Goal: Task Accomplishment & Management: Use online tool/utility

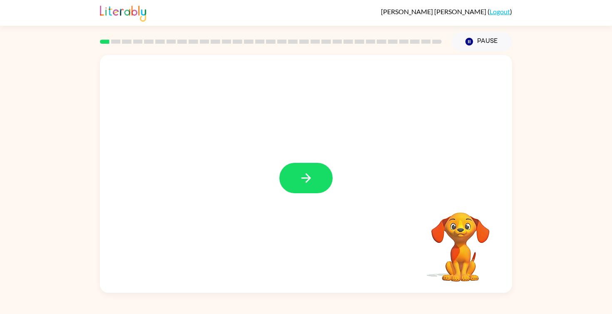
click at [105, 42] on rect at bounding box center [105, 42] width 10 height 4
click at [303, 179] on icon "button" at bounding box center [306, 178] width 15 height 15
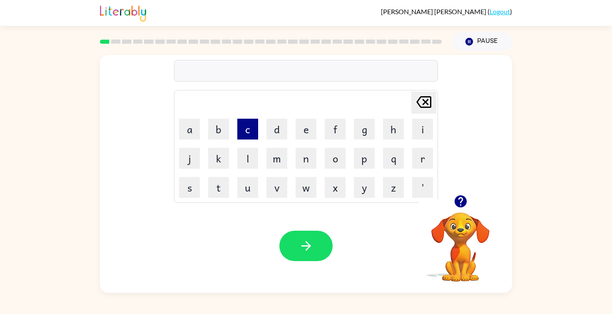
click at [244, 124] on button "c" at bounding box center [247, 129] width 21 height 21
click at [338, 150] on button "o" at bounding box center [335, 158] width 21 height 21
click at [308, 158] on button "n" at bounding box center [305, 158] width 21 height 21
click at [329, 129] on button "f" at bounding box center [335, 129] width 21 height 21
click at [311, 129] on button "e" at bounding box center [305, 129] width 21 height 21
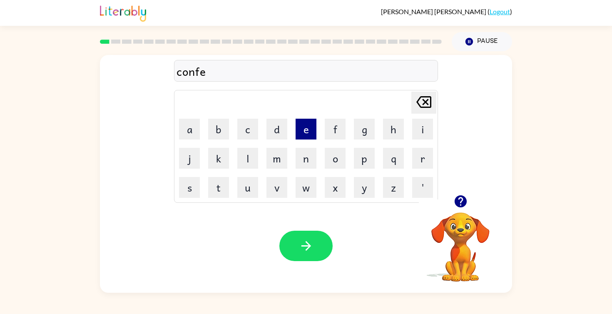
type button "e"
click at [186, 65] on div "conferm" at bounding box center [305, 70] width 259 height 17
click at [189, 76] on div "conferm" at bounding box center [305, 70] width 259 height 17
click at [185, 72] on div "conferm" at bounding box center [305, 70] width 259 height 17
click at [305, 238] on icon "button" at bounding box center [306, 245] width 15 height 15
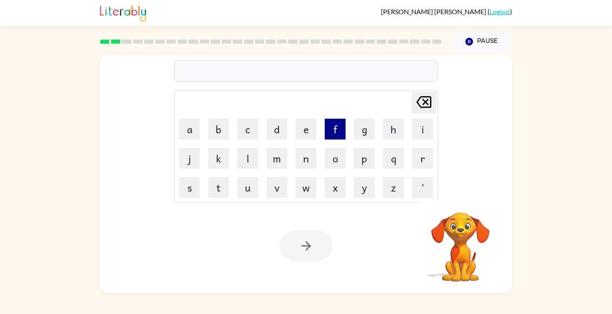
click at [335, 124] on button "f" at bounding box center [335, 129] width 21 height 21
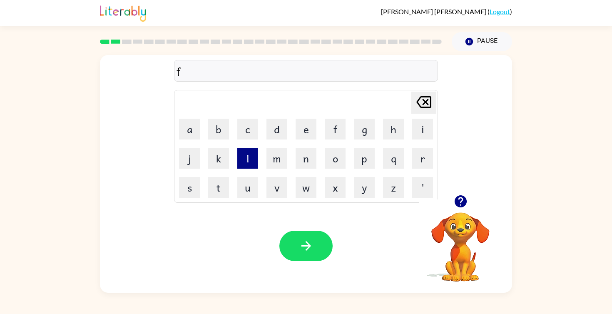
click at [253, 159] on button "l" at bounding box center [247, 158] width 21 height 21
click at [188, 133] on button "a" at bounding box center [189, 129] width 21 height 21
click at [310, 184] on button "w" at bounding box center [305, 187] width 21 height 21
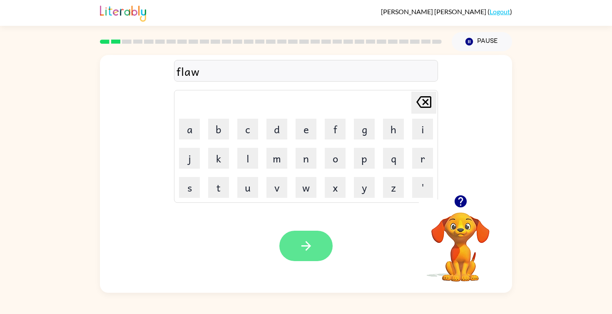
click at [310, 248] on icon "button" at bounding box center [306, 245] width 15 height 15
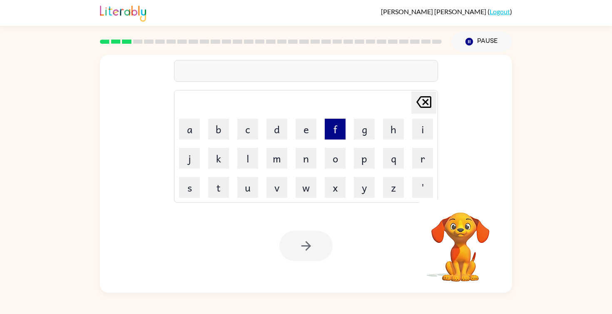
click at [339, 125] on button "f" at bounding box center [335, 129] width 21 height 21
click at [414, 123] on button "i" at bounding box center [422, 129] width 21 height 21
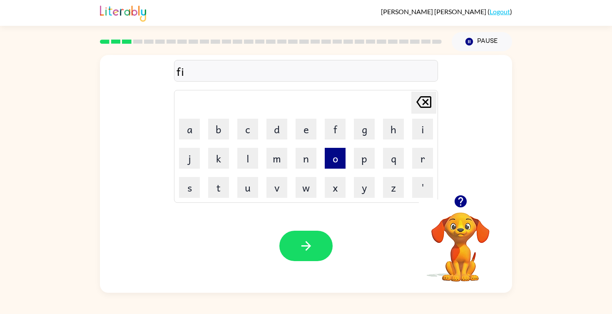
type button "i"
click at [368, 158] on button "p" at bounding box center [364, 158] width 21 height 21
type button "p"
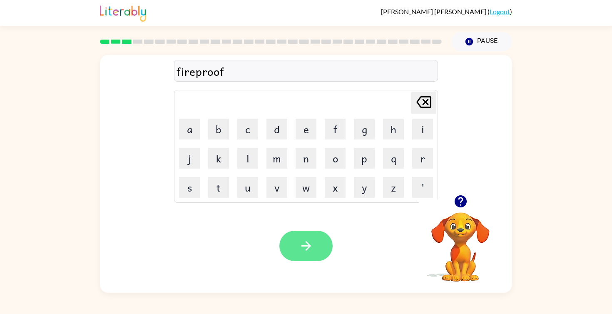
click at [296, 237] on button "button" at bounding box center [305, 246] width 53 height 30
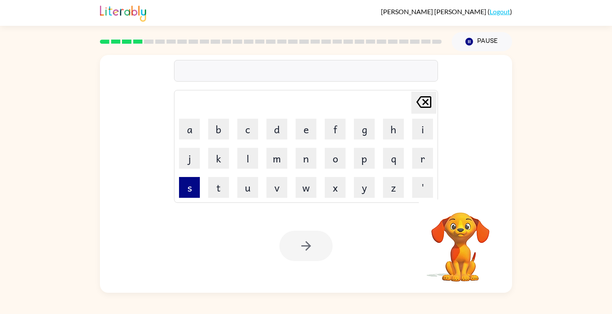
click at [184, 186] on button "s" at bounding box center [189, 187] width 21 height 21
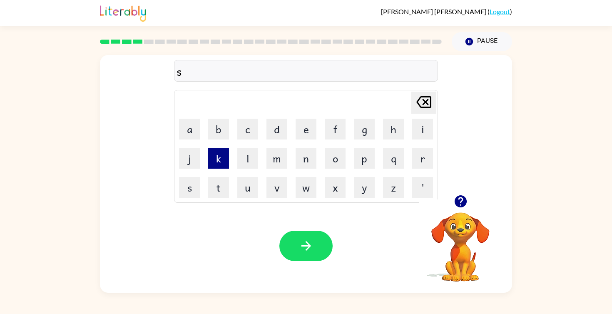
click at [217, 154] on button "k" at bounding box center [218, 158] width 21 height 21
click at [312, 188] on button "w" at bounding box center [305, 187] width 21 height 21
click at [310, 127] on button "e" at bounding box center [305, 129] width 21 height 21
click at [296, 184] on button "w" at bounding box center [305, 187] width 21 height 21
click at [424, 104] on icon "Delete Delete last character input" at bounding box center [424, 102] width 20 height 20
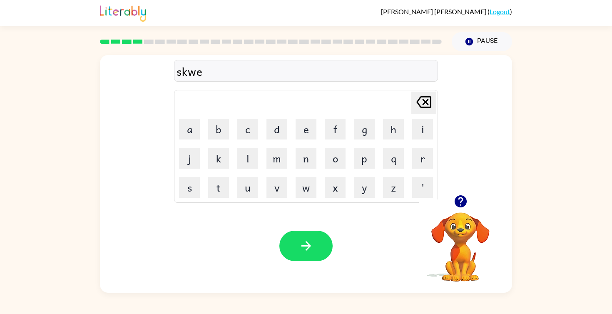
click at [424, 104] on icon "Delete Delete last character input" at bounding box center [424, 102] width 20 height 20
type button "delete"
click at [305, 133] on button "e" at bounding box center [305, 129] width 21 height 21
click at [300, 178] on button "w" at bounding box center [305, 187] width 21 height 21
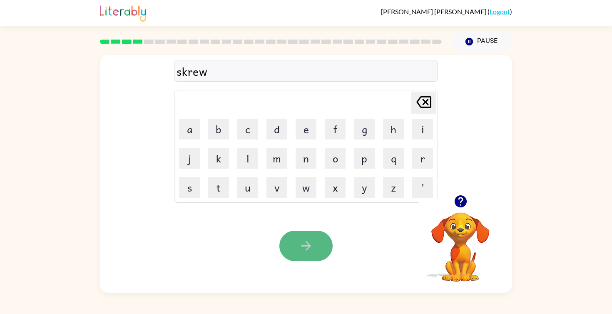
click at [307, 242] on icon "button" at bounding box center [306, 246] width 10 height 10
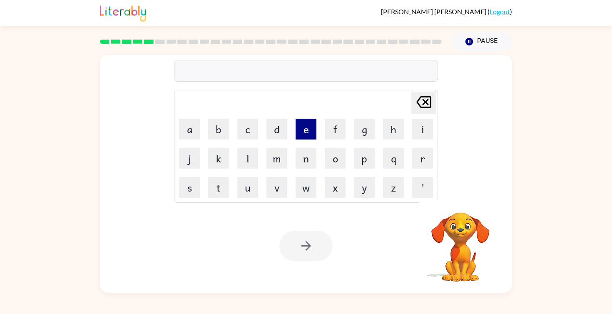
click at [305, 130] on button "e" at bounding box center [305, 129] width 21 height 21
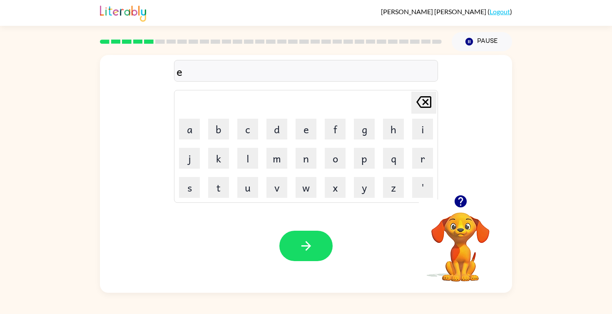
click at [305, 144] on td "n" at bounding box center [306, 158] width 28 height 28
click at [306, 149] on button "n" at bounding box center [305, 158] width 21 height 21
click at [334, 157] on button "o" at bounding box center [335, 158] width 21 height 21
type button "o"
click at [294, 233] on button "button" at bounding box center [305, 246] width 53 height 30
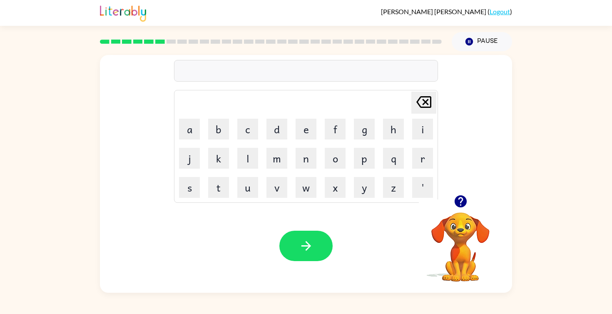
click at [463, 204] on icon "button" at bounding box center [460, 201] width 12 height 12
click at [308, 166] on button "n" at bounding box center [305, 158] width 21 height 21
click at [328, 160] on button "o" at bounding box center [335, 158] width 21 height 21
click at [218, 186] on button "t" at bounding box center [218, 187] width 21 height 21
click at [191, 129] on button "a" at bounding box center [189, 129] width 21 height 21
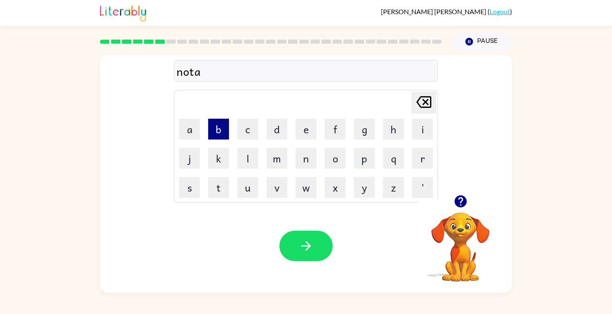
click at [212, 129] on button "b" at bounding box center [218, 129] width 21 height 21
click at [236, 150] on td "l" at bounding box center [247, 158] width 28 height 28
click at [246, 157] on button "l" at bounding box center [247, 158] width 21 height 21
click at [299, 129] on button "e" at bounding box center [305, 129] width 21 height 21
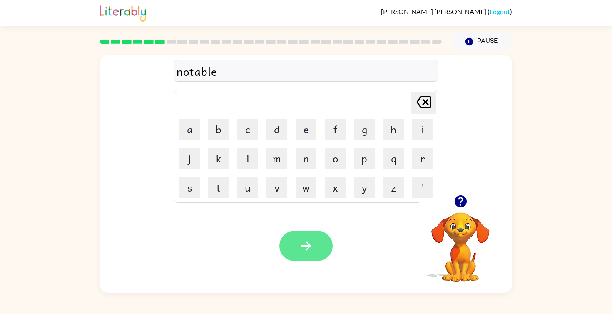
click at [306, 245] on icon "button" at bounding box center [306, 246] width 10 height 10
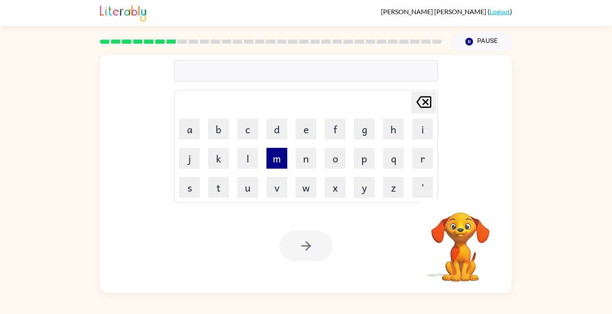
click at [275, 161] on button "m" at bounding box center [276, 158] width 21 height 21
click at [178, 127] on td "a" at bounding box center [189, 129] width 28 height 28
click at [185, 128] on button "a" at bounding box center [189, 129] width 21 height 21
click at [392, 156] on button "q" at bounding box center [393, 158] width 21 height 21
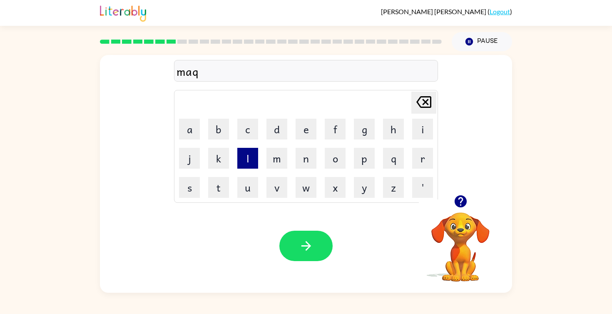
type button "q"
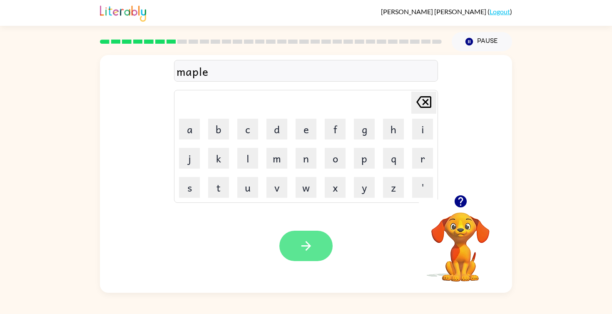
click at [302, 244] on icon "button" at bounding box center [306, 245] width 15 height 15
click at [300, 239] on icon "button" at bounding box center [306, 245] width 15 height 15
click at [300, 251] on icon "button" at bounding box center [306, 245] width 15 height 15
click at [293, 253] on button "button" at bounding box center [305, 246] width 53 height 30
click at [308, 242] on icon "button" at bounding box center [306, 245] width 15 height 15
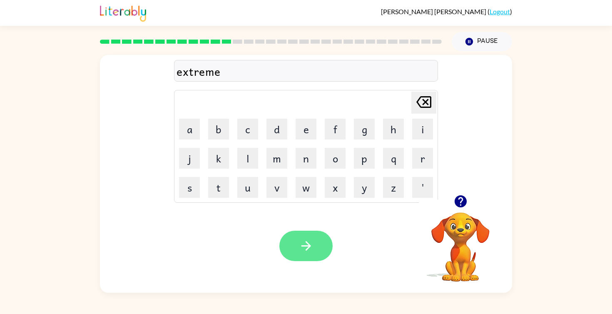
click at [307, 240] on icon "button" at bounding box center [306, 245] width 15 height 15
click at [309, 250] on icon "button" at bounding box center [306, 245] width 15 height 15
click at [298, 253] on button "button" at bounding box center [305, 246] width 53 height 30
click at [306, 246] on icon "button" at bounding box center [306, 246] width 10 height 10
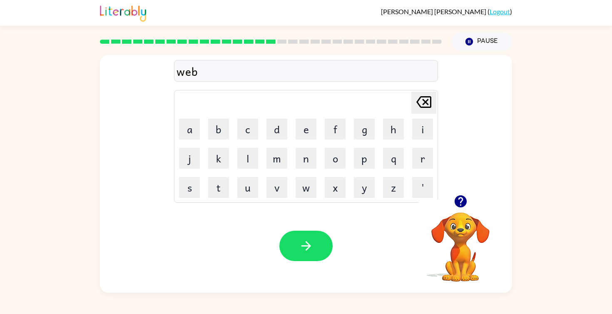
click at [303, 243] on icon "button" at bounding box center [306, 245] width 15 height 15
click at [303, 248] on icon "button" at bounding box center [306, 245] width 15 height 15
click at [458, 196] on icon "button" at bounding box center [460, 201] width 12 height 12
click at [305, 245] on icon "button" at bounding box center [306, 246] width 10 height 10
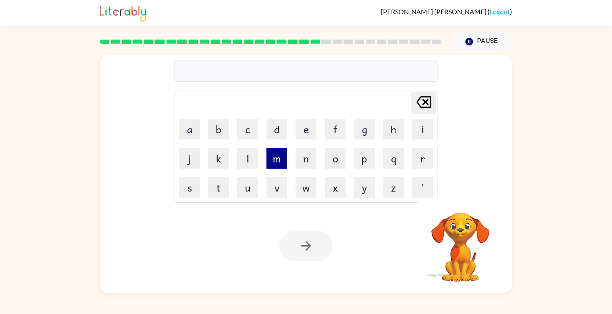
click at [273, 157] on button "m" at bounding box center [276, 158] width 21 height 21
click at [189, 122] on button "a" at bounding box center [189, 129] width 21 height 21
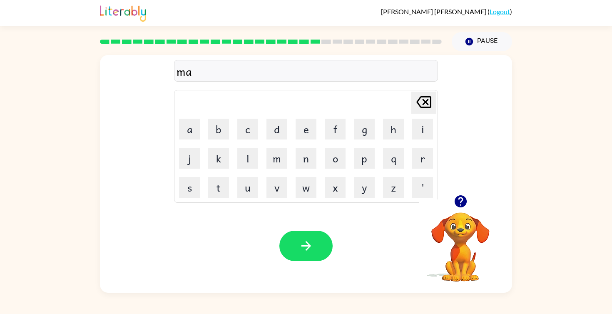
type button "a"
click at [313, 252] on button "button" at bounding box center [305, 246] width 53 height 30
click at [304, 243] on icon "button" at bounding box center [306, 245] width 15 height 15
click at [310, 245] on icon "button" at bounding box center [306, 245] width 15 height 15
click at [305, 248] on icon "button" at bounding box center [306, 245] width 15 height 15
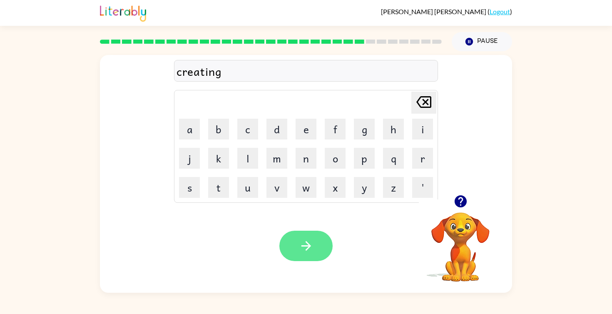
click at [306, 250] on icon "button" at bounding box center [306, 246] width 10 height 10
click at [300, 242] on icon "button" at bounding box center [306, 245] width 15 height 15
click at [299, 244] on icon "button" at bounding box center [306, 245] width 15 height 15
click at [299, 243] on icon "button" at bounding box center [306, 245] width 15 height 15
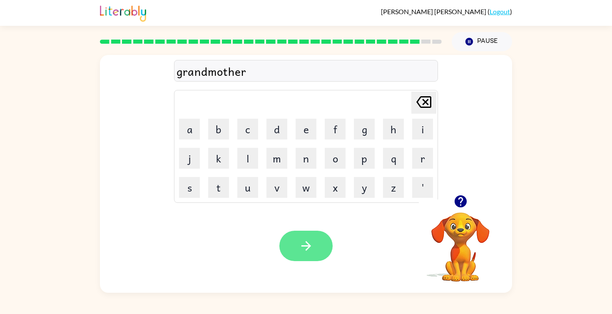
click at [303, 235] on button "button" at bounding box center [305, 246] width 53 height 30
click at [290, 251] on button "button" at bounding box center [305, 246] width 53 height 30
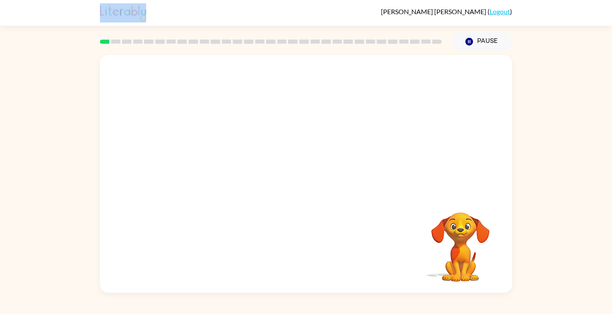
drag, startPoint x: 400, startPoint y: 110, endPoint x: 300, endPoint y: -9, distance: 155.1
click at [300, 0] on html "[PERSON_NAME] ( Logout ) Pause Pause Your browser must support playing .mp4 fil…" at bounding box center [306, 157] width 612 height 314
click at [306, 137] on div at bounding box center [306, 125] width 412 height 140
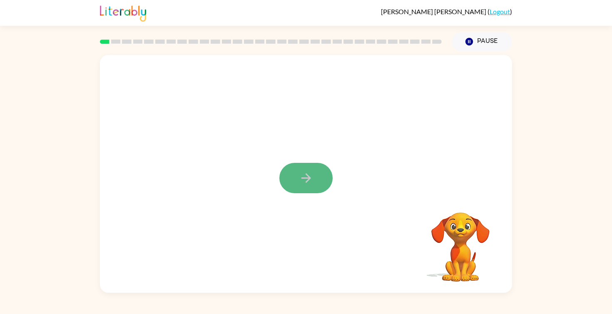
click at [312, 177] on icon "button" at bounding box center [306, 178] width 15 height 15
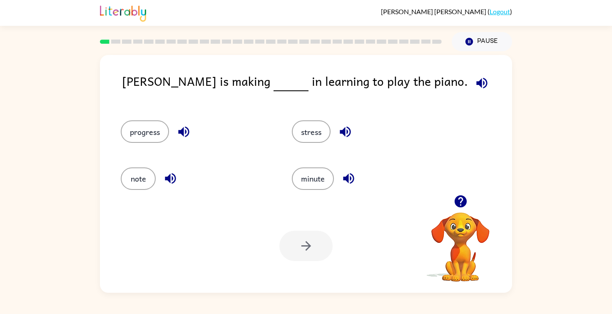
click at [476, 82] on icon "button" at bounding box center [481, 82] width 11 height 11
click at [158, 126] on button "progress" at bounding box center [145, 131] width 48 height 22
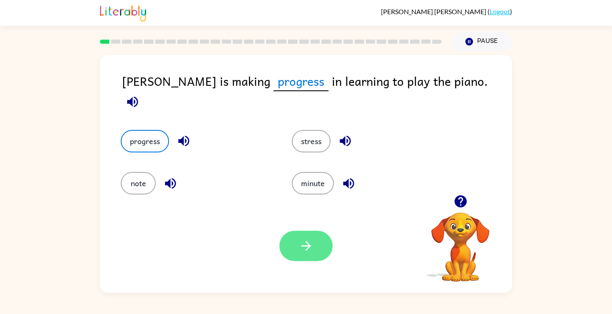
click at [321, 238] on button "button" at bounding box center [305, 246] width 53 height 30
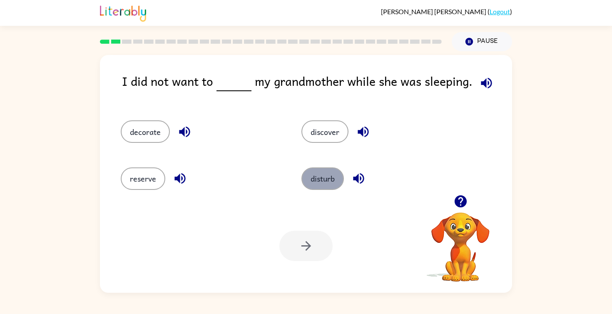
click at [329, 179] on button "disturb" at bounding box center [322, 178] width 42 height 22
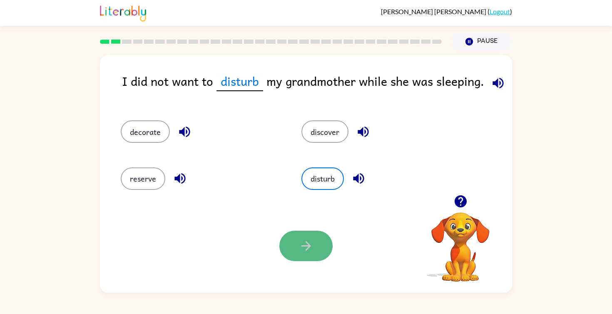
click at [311, 238] on button "button" at bounding box center [305, 246] width 53 height 30
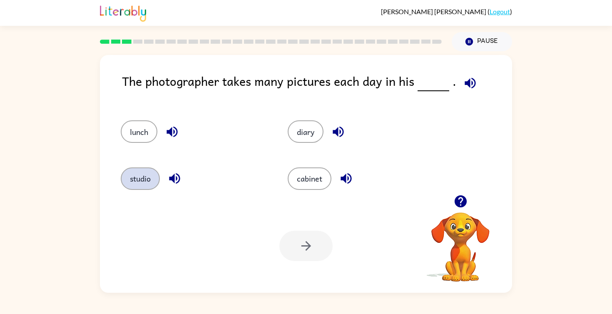
click at [142, 182] on button "studio" at bounding box center [140, 178] width 39 height 22
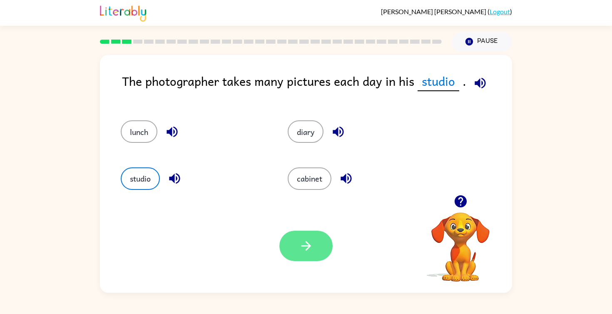
click at [311, 252] on icon "button" at bounding box center [306, 245] width 15 height 15
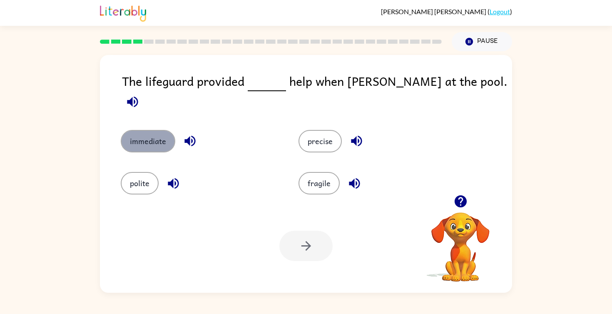
click at [151, 133] on button "immediate" at bounding box center [148, 141] width 55 height 22
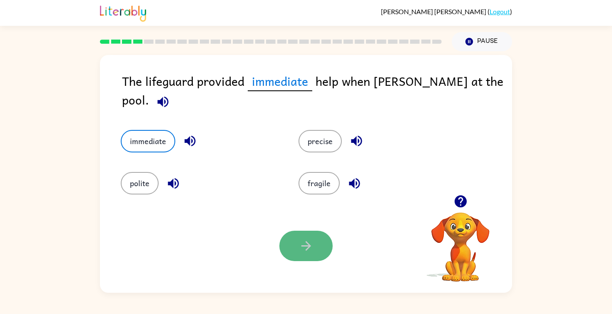
click at [312, 246] on icon "button" at bounding box center [306, 245] width 15 height 15
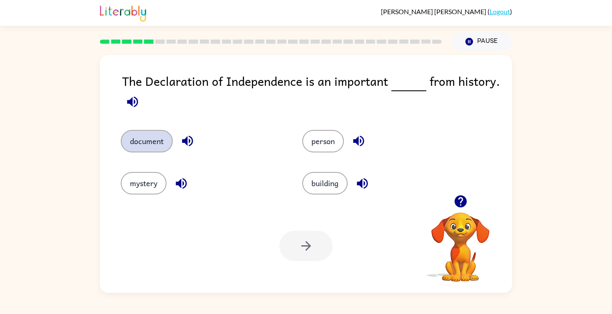
click at [160, 140] on button "document" at bounding box center [147, 141] width 52 height 22
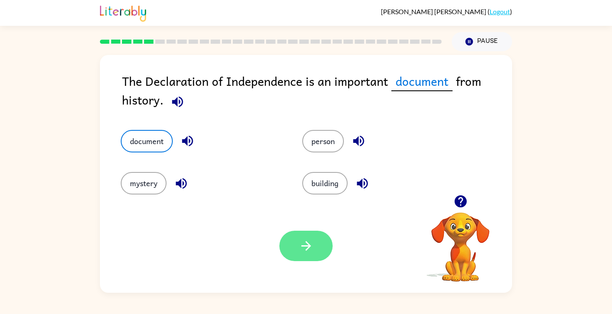
click at [315, 251] on button "button" at bounding box center [305, 246] width 53 height 30
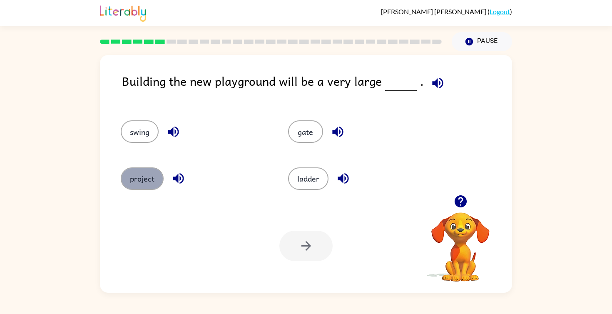
click at [134, 181] on button "project" at bounding box center [142, 178] width 43 height 22
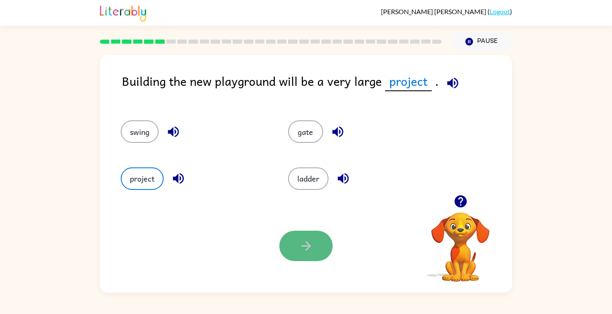
click at [319, 243] on button "button" at bounding box center [305, 246] width 53 height 30
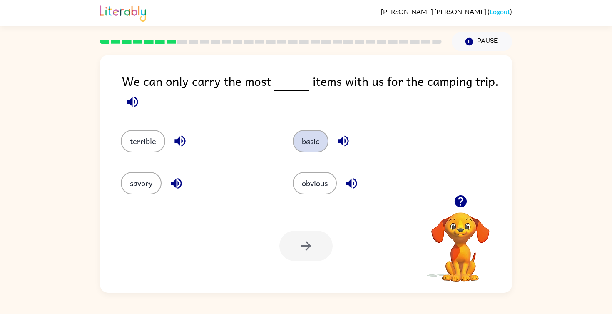
click at [320, 145] on button "basic" at bounding box center [311, 141] width 36 height 22
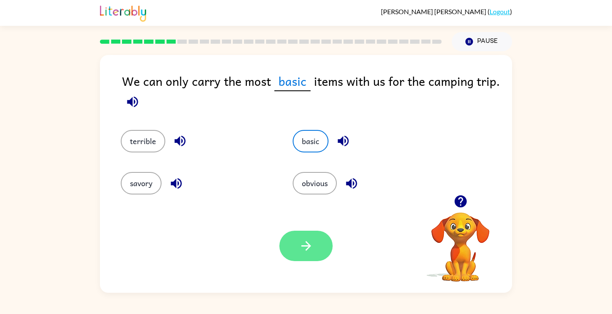
click at [311, 243] on icon "button" at bounding box center [306, 245] width 15 height 15
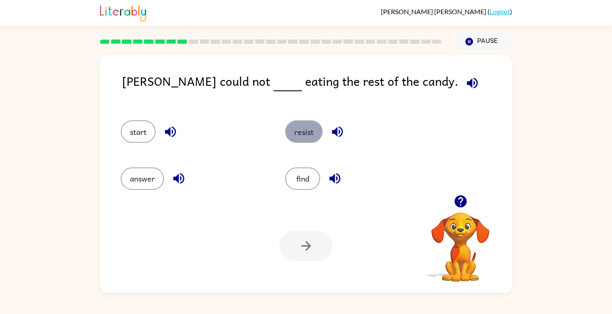
click at [303, 137] on button "resist" at bounding box center [303, 131] width 37 height 22
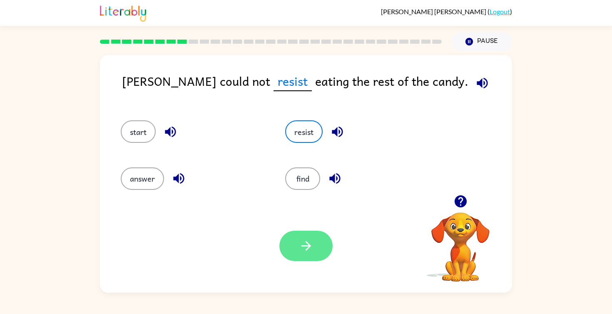
click at [300, 251] on icon "button" at bounding box center [306, 245] width 15 height 15
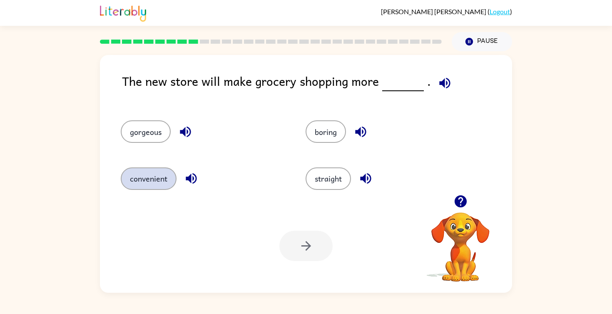
click at [137, 188] on button "convenient" at bounding box center [149, 178] width 56 height 22
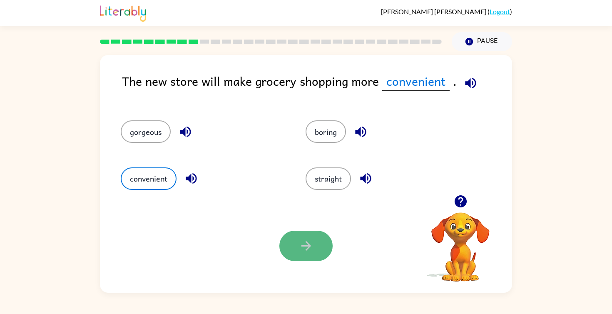
click at [323, 248] on button "button" at bounding box center [305, 246] width 53 height 30
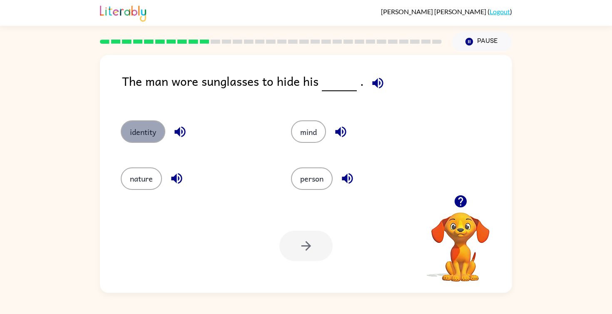
click at [133, 122] on button "identity" at bounding box center [143, 131] width 45 height 22
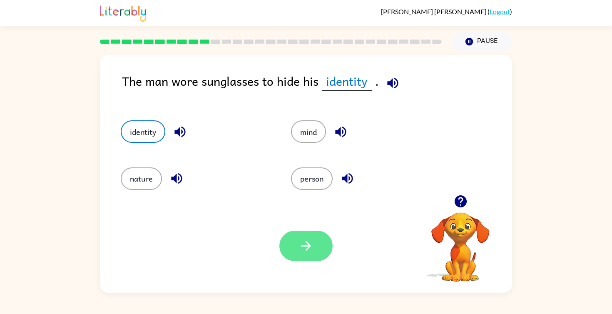
click at [316, 238] on button "button" at bounding box center [305, 246] width 53 height 30
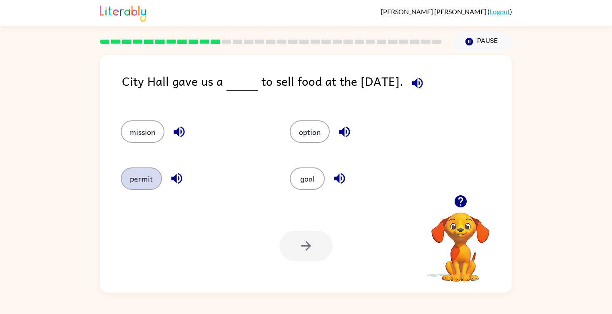
click at [132, 178] on button "permit" at bounding box center [141, 178] width 41 height 22
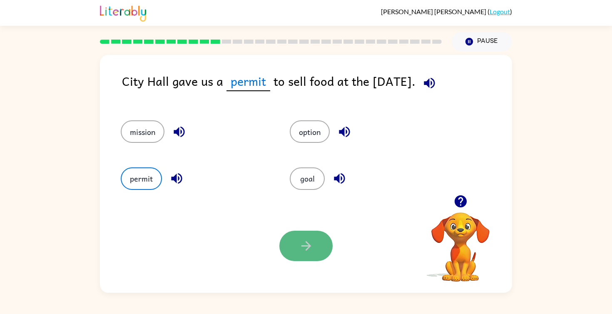
click at [310, 248] on icon "button" at bounding box center [306, 245] width 15 height 15
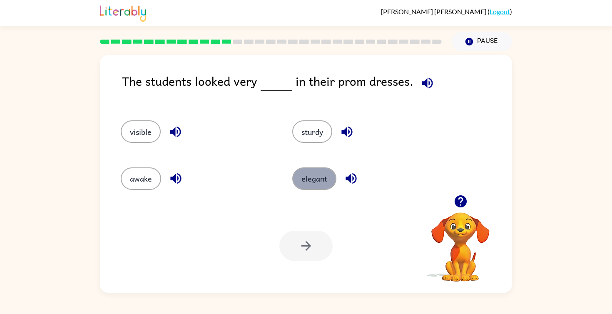
click at [310, 177] on button "elegant" at bounding box center [314, 178] width 44 height 22
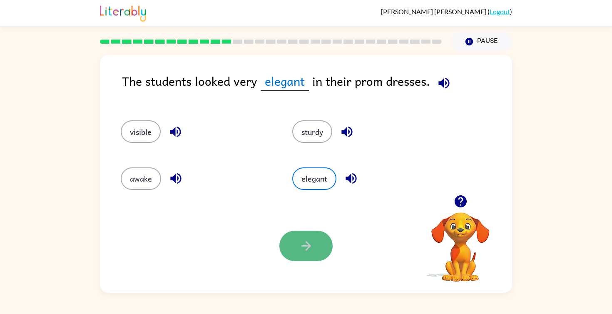
click at [307, 246] on icon "button" at bounding box center [306, 246] width 10 height 10
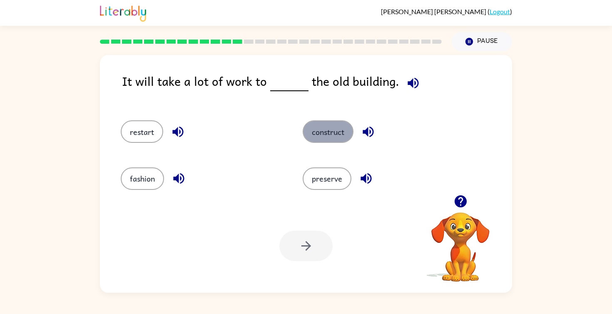
click at [346, 126] on button "construct" at bounding box center [328, 131] width 51 height 22
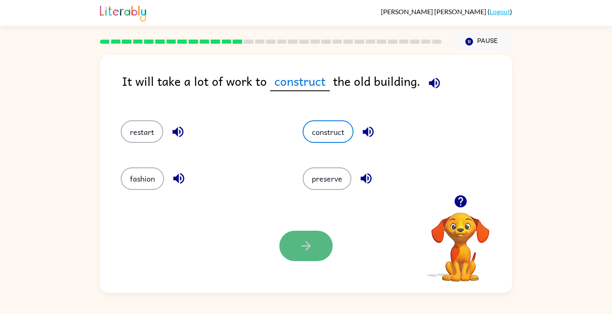
click at [319, 239] on button "button" at bounding box center [305, 246] width 53 height 30
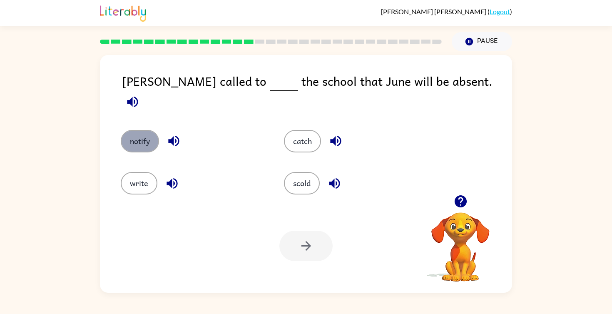
click at [146, 130] on button "notify" at bounding box center [140, 141] width 38 height 22
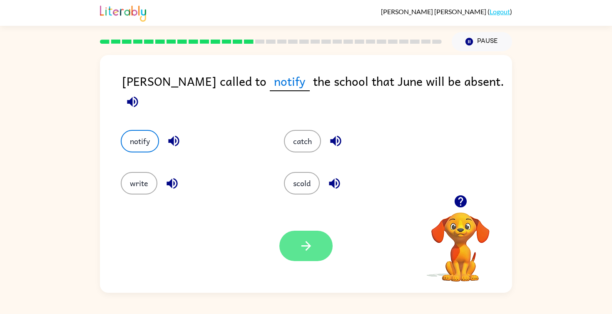
click at [319, 239] on button "button" at bounding box center [305, 246] width 53 height 30
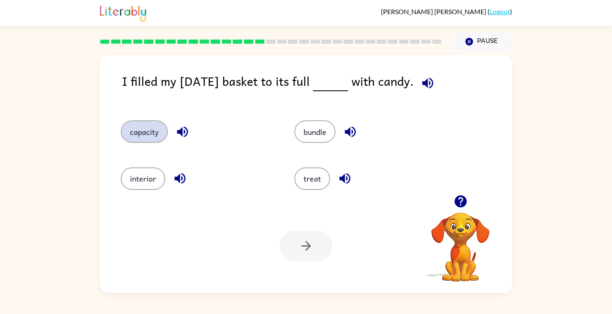
click at [151, 123] on button "capacity" at bounding box center [144, 131] width 47 height 22
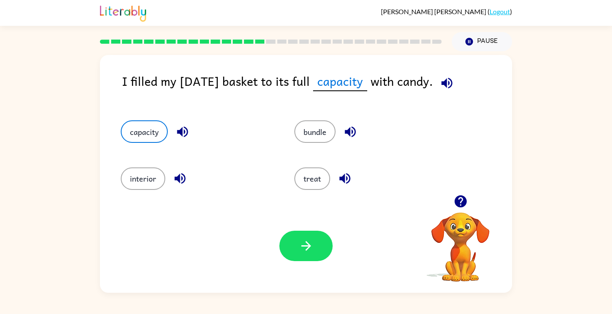
click at [315, 231] on div at bounding box center [305, 246] width 53 height 30
click at [310, 251] on icon "button" at bounding box center [306, 245] width 15 height 15
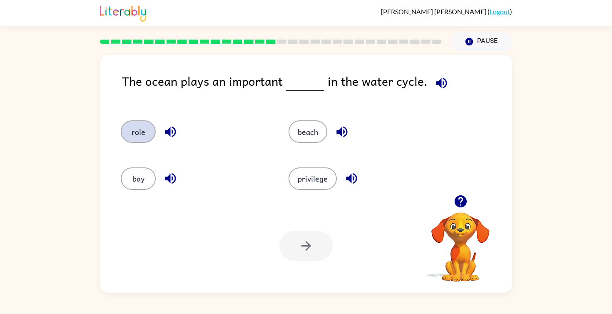
click at [132, 133] on button "role" at bounding box center [138, 131] width 35 height 22
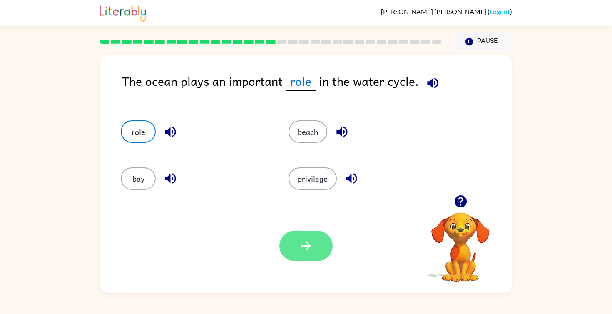
click at [311, 238] on icon "button" at bounding box center [306, 245] width 15 height 15
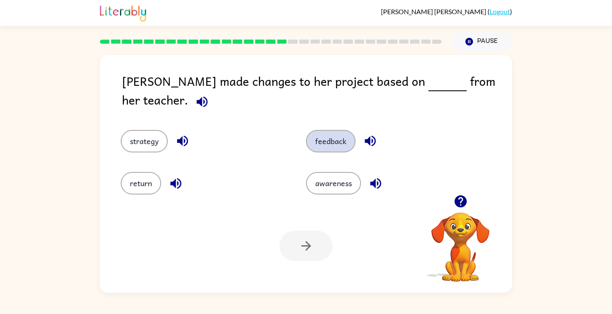
click at [322, 132] on button "feedback" at bounding box center [331, 141] width 50 height 22
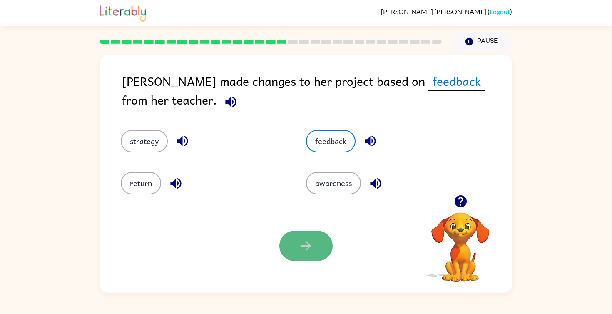
click at [315, 236] on button "button" at bounding box center [305, 246] width 53 height 30
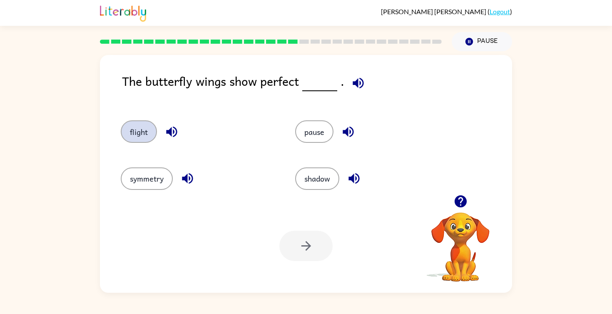
click at [126, 132] on button "flight" at bounding box center [139, 131] width 36 height 22
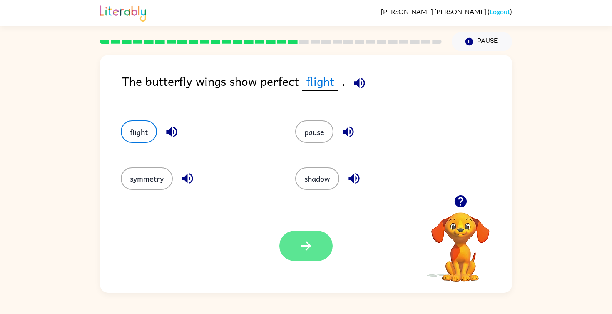
click at [325, 247] on button "button" at bounding box center [305, 246] width 53 height 30
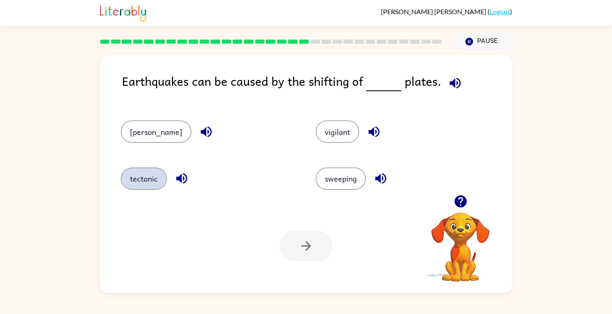
click at [127, 180] on button "tectonic" at bounding box center [144, 178] width 46 height 22
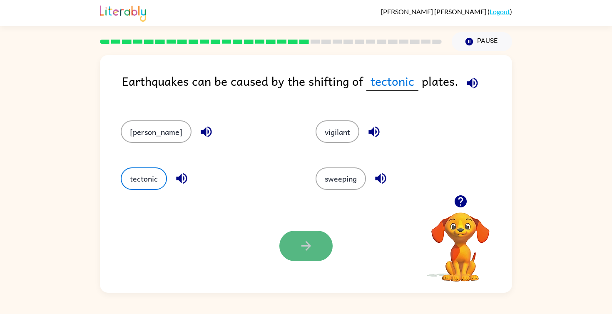
click at [310, 238] on icon "button" at bounding box center [306, 245] width 15 height 15
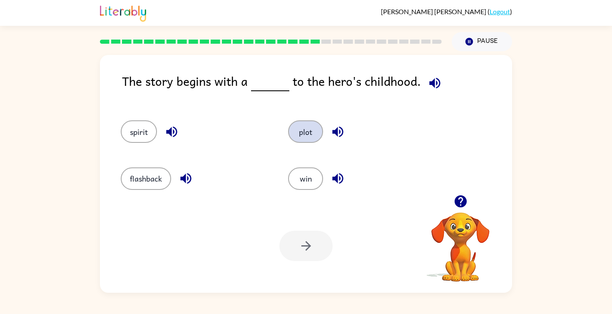
click at [313, 123] on button "plot" at bounding box center [305, 131] width 35 height 22
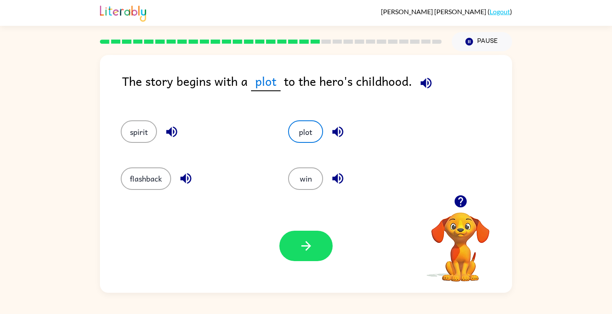
click at [422, 84] on icon "button" at bounding box center [425, 82] width 11 height 11
click at [423, 82] on icon "button" at bounding box center [425, 82] width 11 height 11
click at [309, 132] on button "plot" at bounding box center [305, 131] width 35 height 22
click at [142, 176] on button "flashback" at bounding box center [146, 178] width 50 height 22
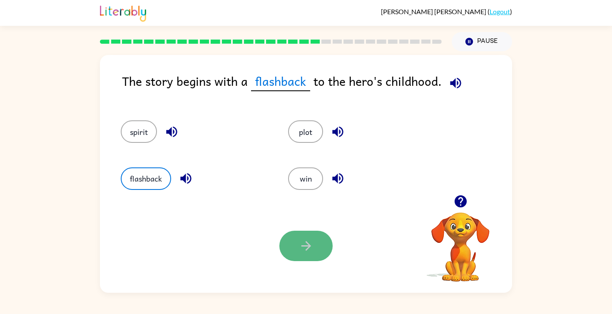
click at [292, 250] on button "button" at bounding box center [305, 246] width 53 height 30
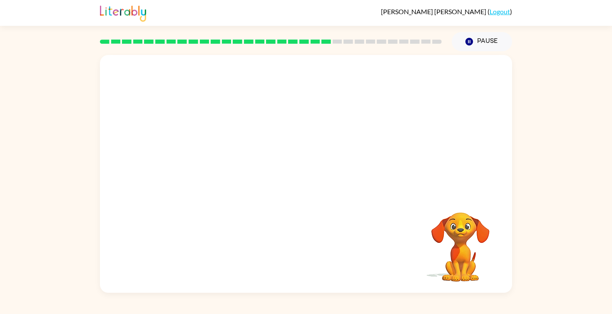
click at [228, 168] on video "Your browser must support playing .mp4 files to use Literably. Please try using…" at bounding box center [306, 125] width 412 height 140
click at [255, 168] on video "Your browser must support playing .mp4 files to use Literably. Please try using…" at bounding box center [306, 125] width 412 height 140
drag, startPoint x: 268, startPoint y: 169, endPoint x: 190, endPoint y: 169, distance: 78.6
click at [192, 168] on video "Your browser must support playing .mp4 files to use Literably. Please try using…" at bounding box center [306, 125] width 412 height 140
click at [305, 174] on icon "button" at bounding box center [306, 178] width 15 height 15
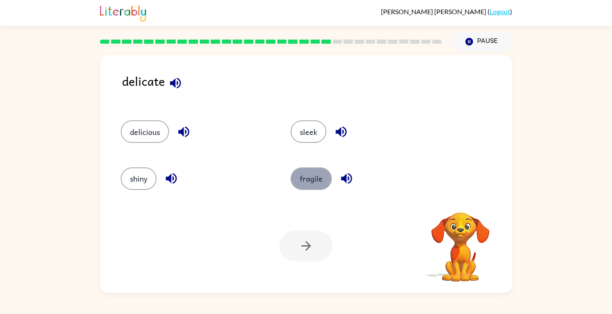
click at [301, 186] on button "fragile" at bounding box center [310, 178] width 41 height 22
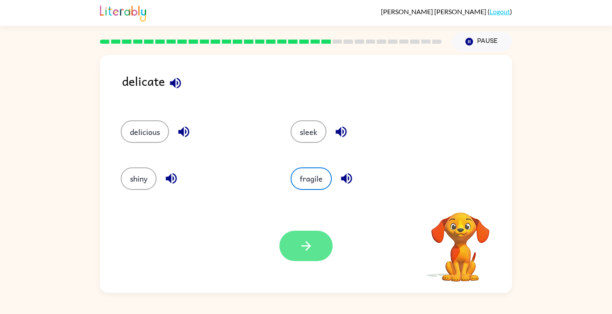
click at [292, 239] on button "button" at bounding box center [305, 246] width 53 height 30
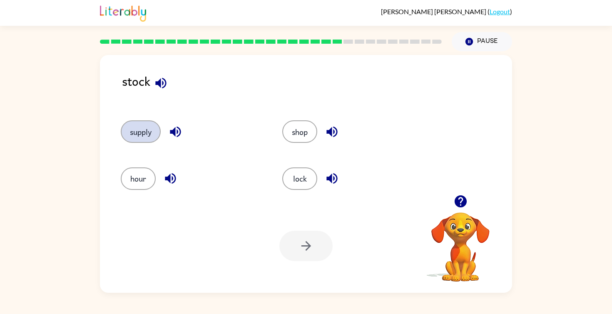
click at [131, 143] on div "supply" at bounding box center [185, 127] width 161 height 47
click at [138, 136] on button "supply" at bounding box center [141, 131] width 40 height 22
click at [306, 243] on icon "button" at bounding box center [306, 245] width 15 height 15
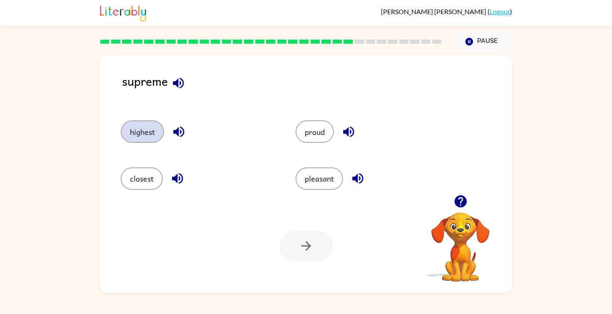
click at [156, 132] on button "highest" at bounding box center [142, 131] width 43 height 22
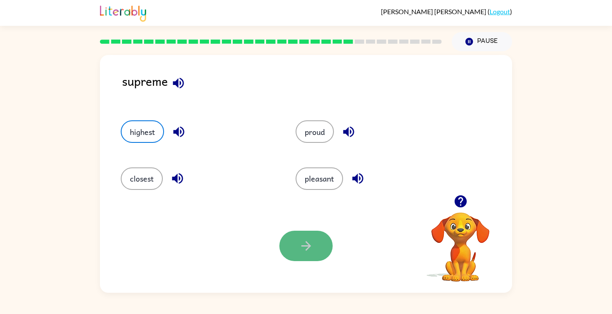
click at [308, 245] on icon "button" at bounding box center [306, 246] width 10 height 10
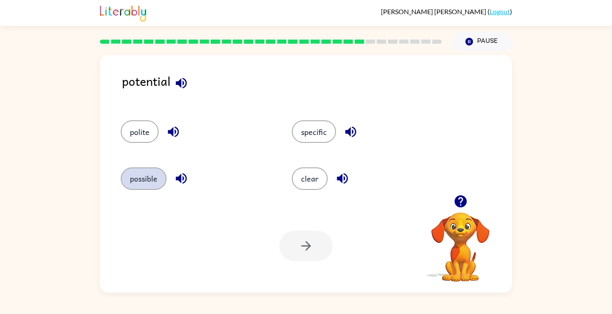
click at [136, 181] on button "possible" at bounding box center [144, 178] width 46 height 22
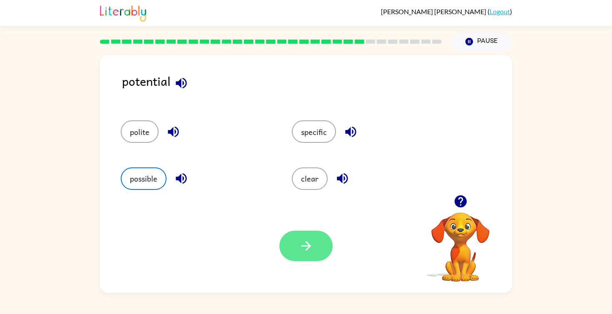
click at [305, 237] on button "button" at bounding box center [305, 246] width 53 height 30
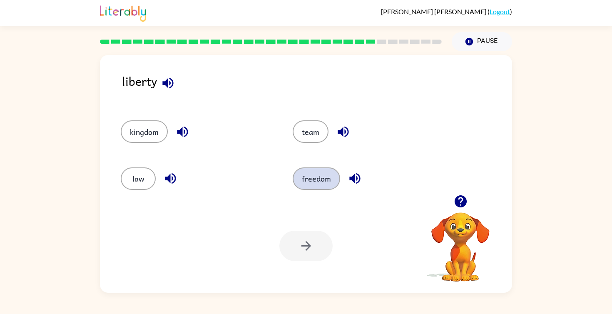
click at [318, 179] on button "freedom" at bounding box center [316, 178] width 47 height 22
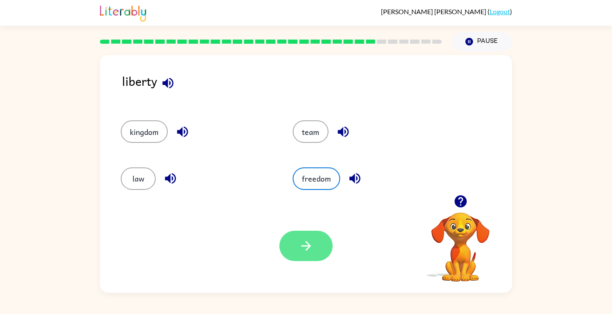
click at [302, 249] on icon "button" at bounding box center [306, 245] width 15 height 15
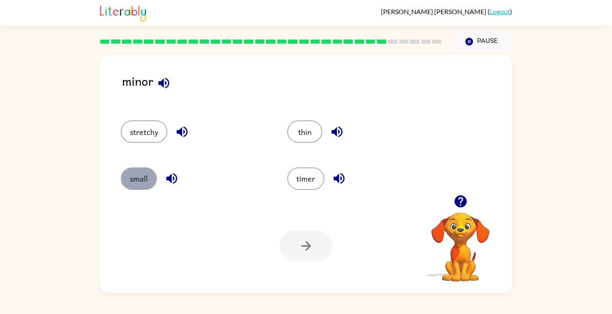
click at [130, 174] on button "small" at bounding box center [139, 178] width 36 height 22
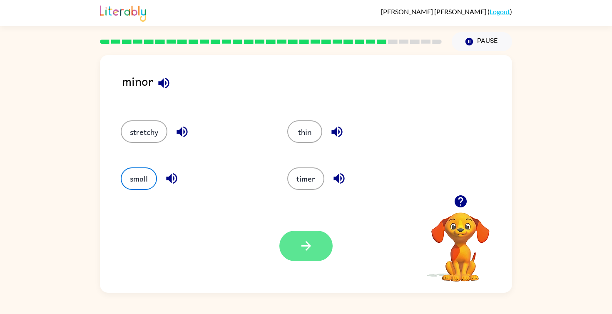
click at [297, 241] on button "button" at bounding box center [305, 246] width 53 height 30
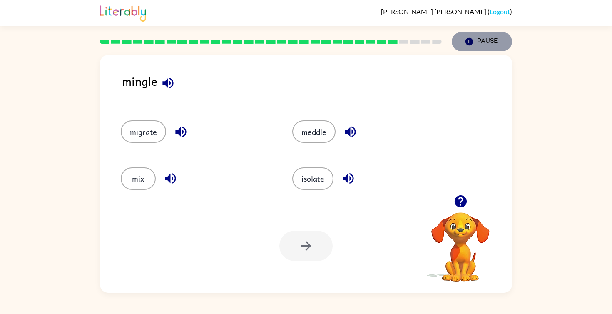
click at [474, 39] on button "Pause Pause" at bounding box center [481, 41] width 60 height 19
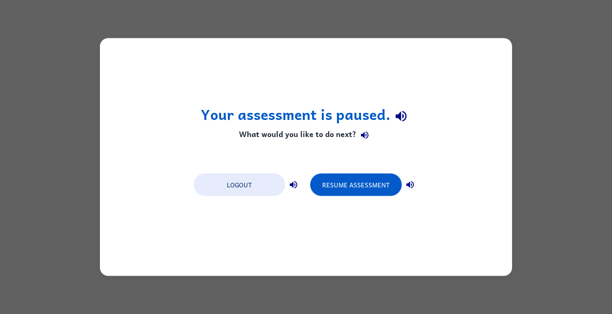
click at [569, 139] on div "Your assessment is paused. What would you like to do next? Logout Resume Assess…" at bounding box center [306, 157] width 612 height 314
